Goal: Transaction & Acquisition: Subscribe to service/newsletter

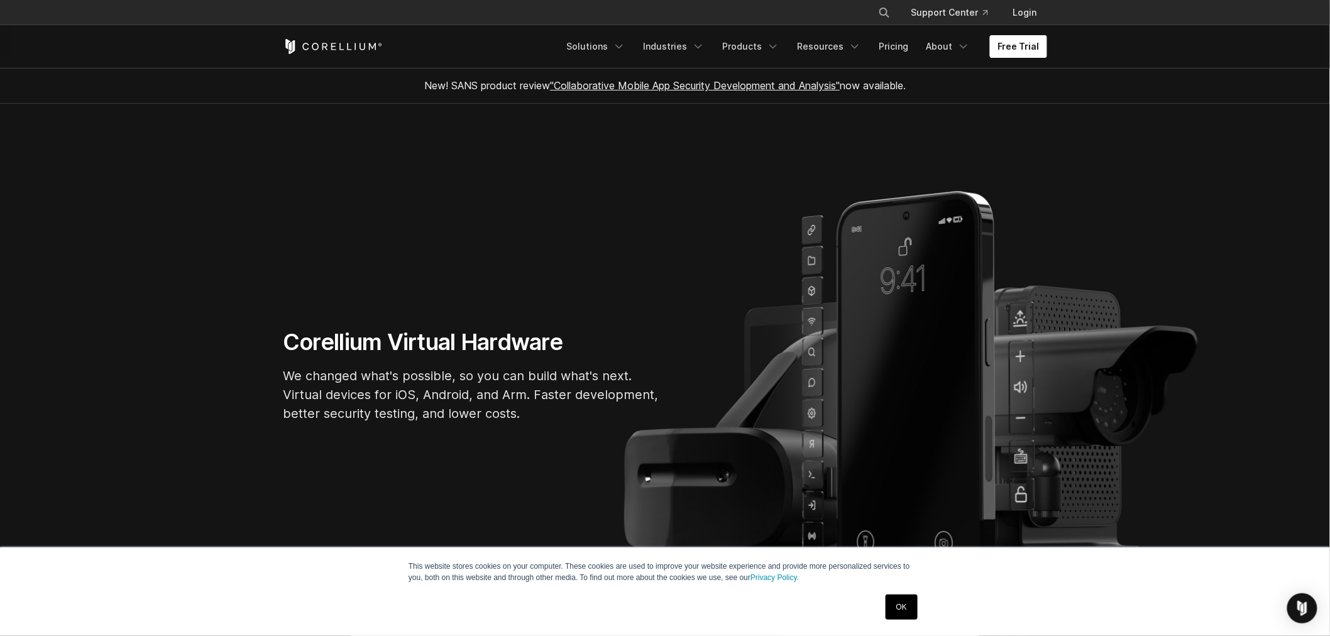
click at [1016, 53] on link "Free Trial" at bounding box center [1018, 46] width 57 height 23
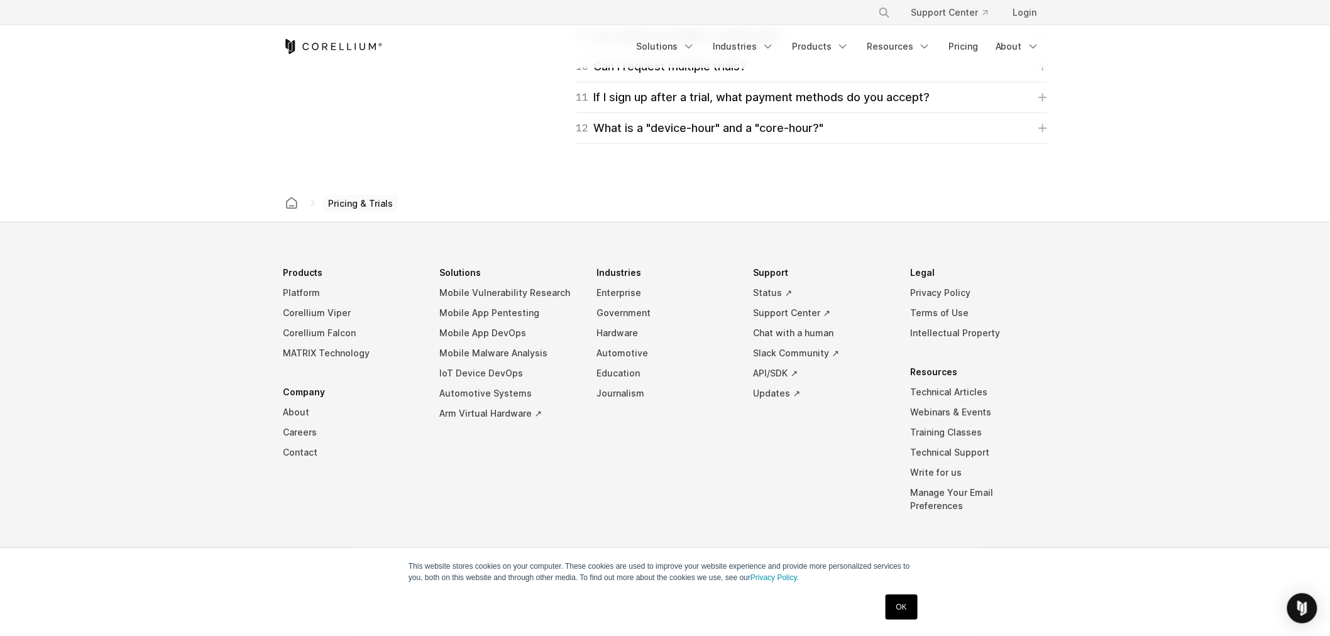
scroll to position [2121, 0]
click at [480, 412] on link "Arm Virtual Hardware ↗" at bounding box center [508, 411] width 137 height 20
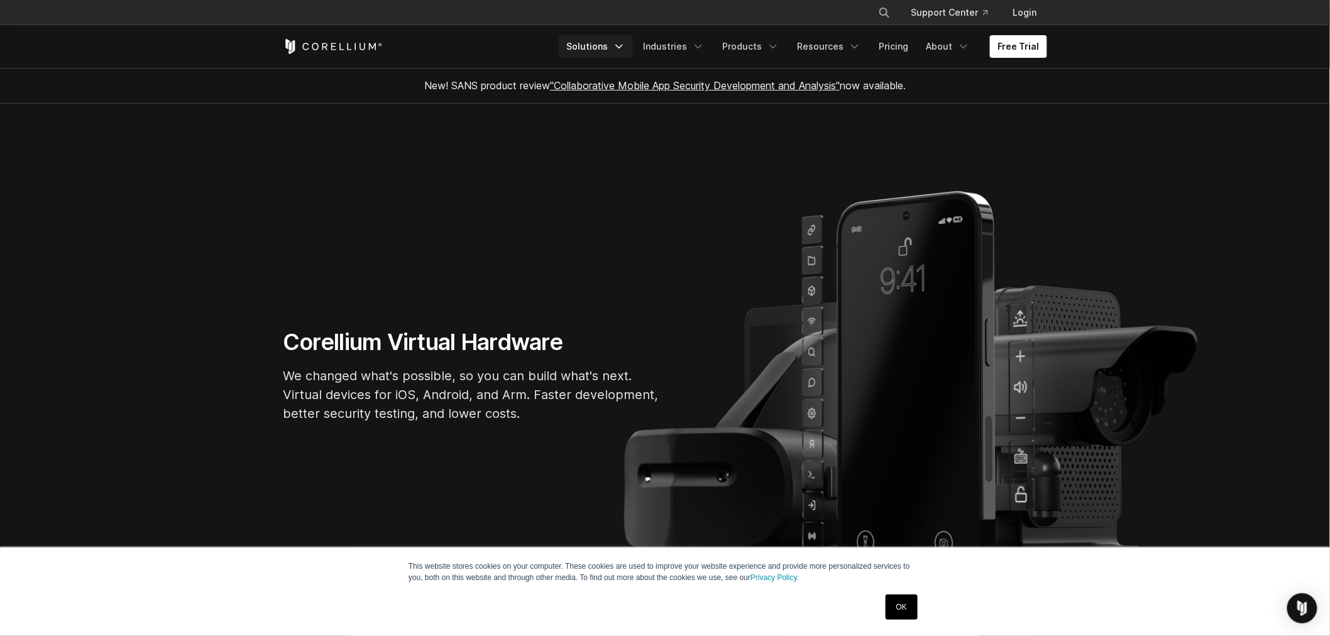
click at [613, 48] on link "Solutions" at bounding box center [596, 46] width 74 height 23
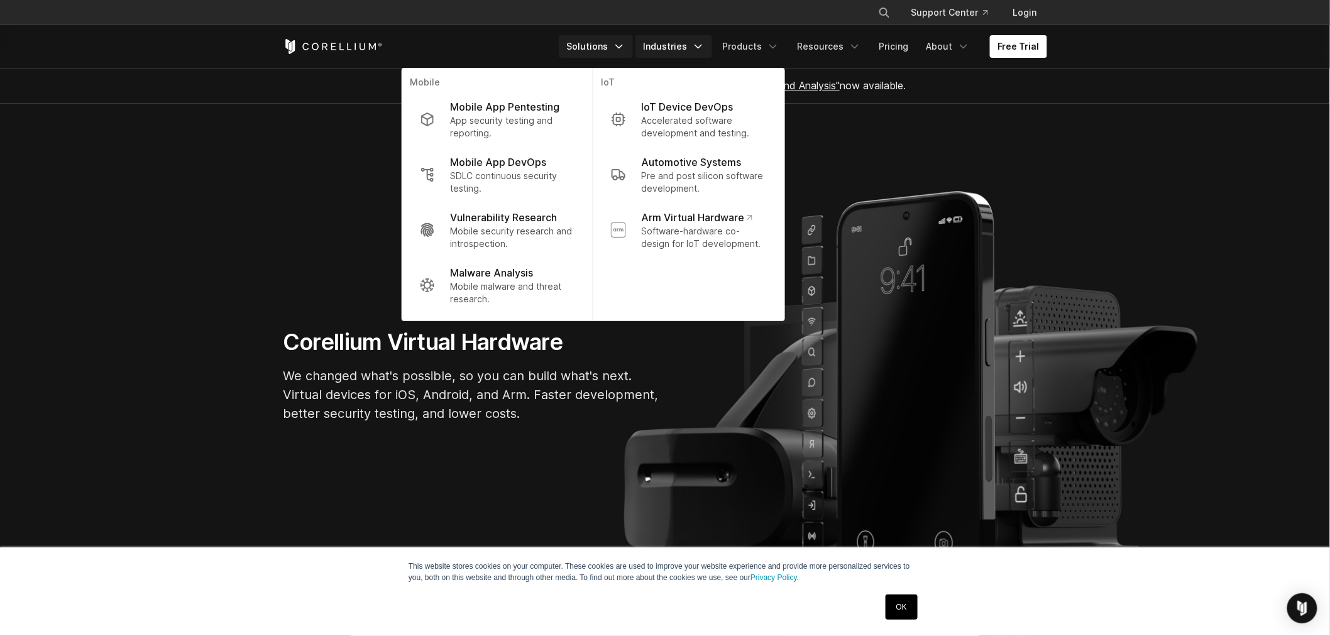
click at [704, 48] on icon "Navigation Menu" at bounding box center [698, 46] width 13 height 13
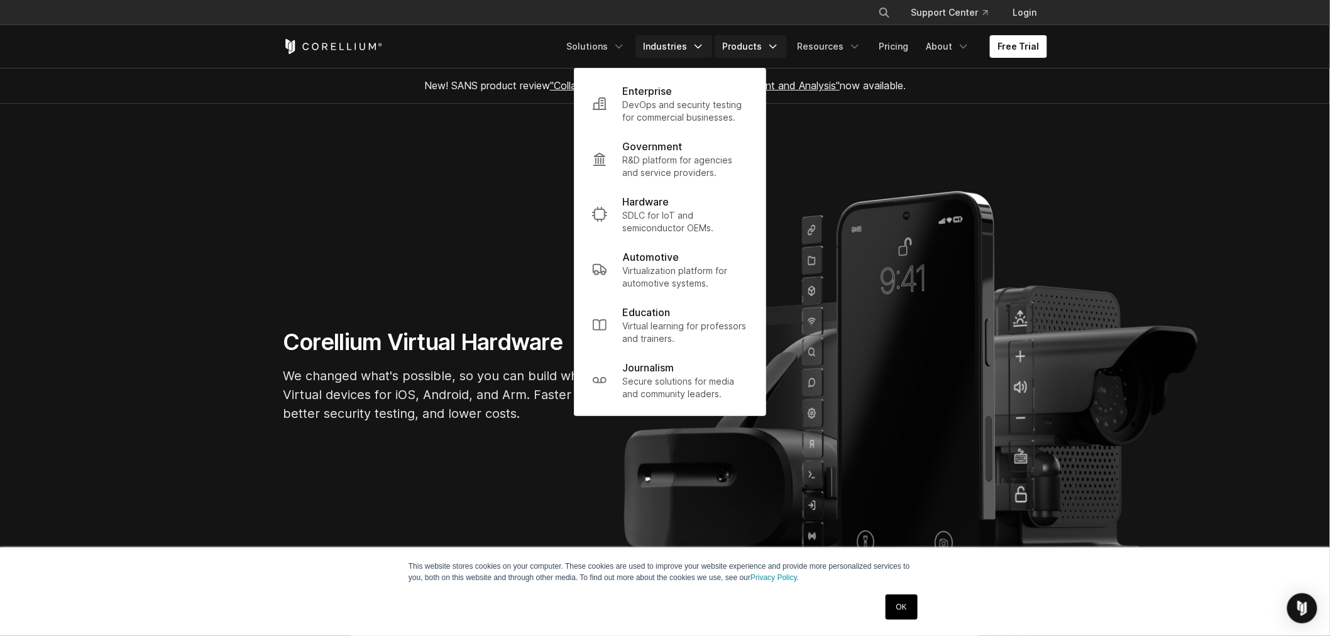
click at [774, 55] on link "Products" at bounding box center [750, 46] width 72 height 23
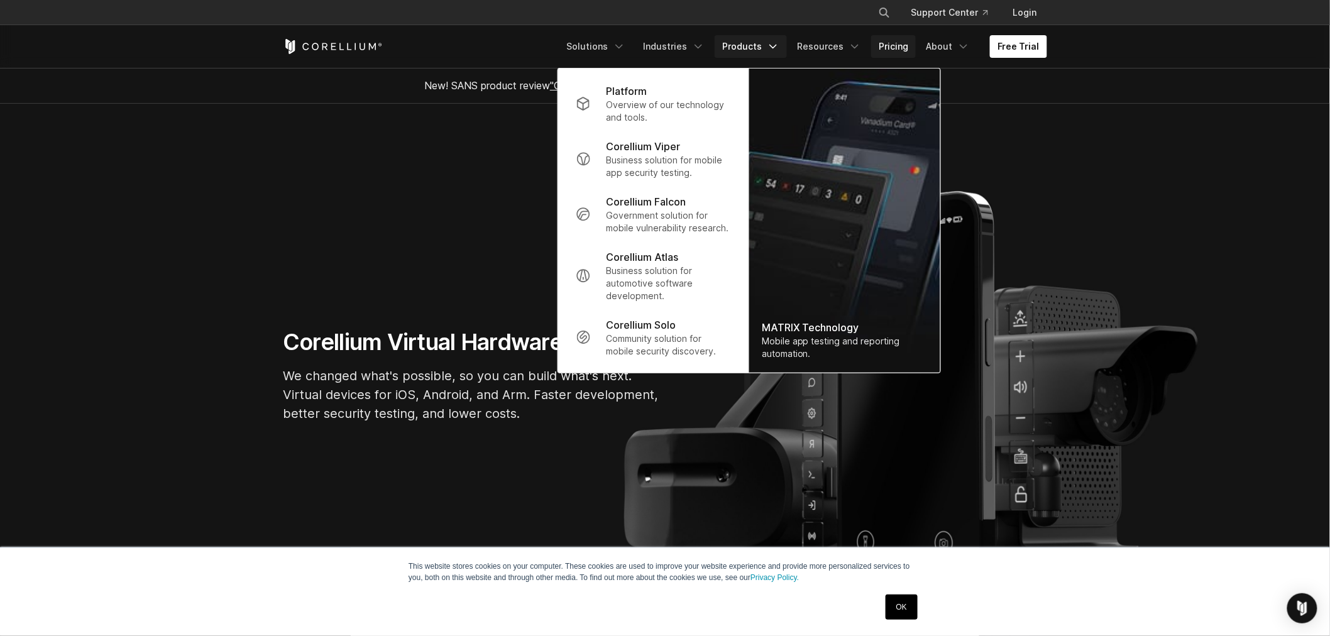
click at [899, 48] on link "Pricing" at bounding box center [893, 46] width 45 height 23
